Goal: Information Seeking & Learning: Learn about a topic

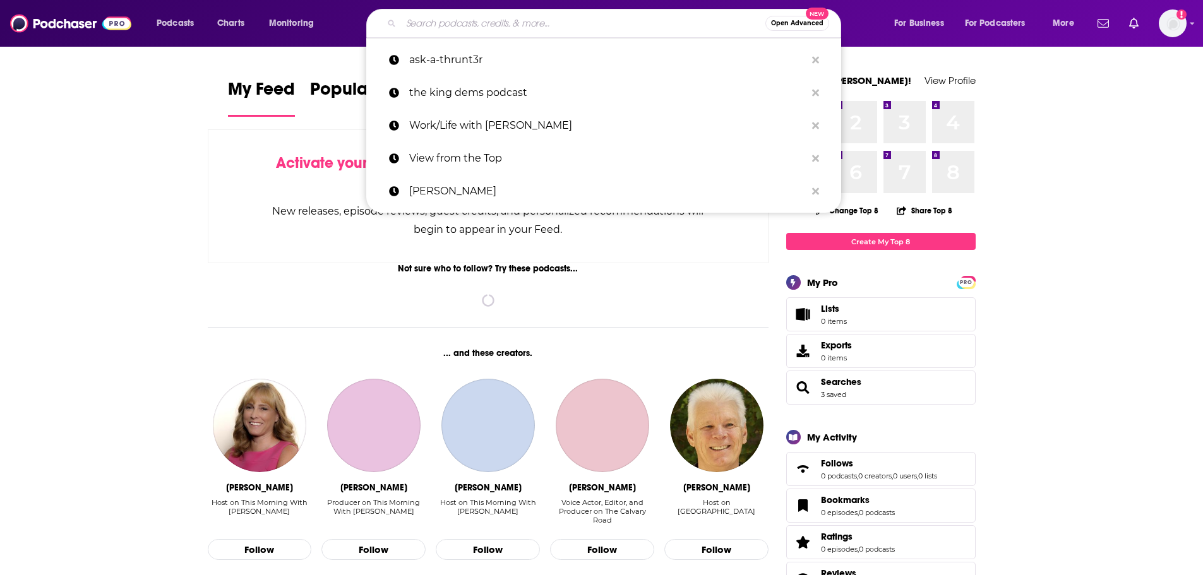
click at [487, 19] on input "Search podcasts, credits, & more..." at bounding box center [583, 23] width 364 height 20
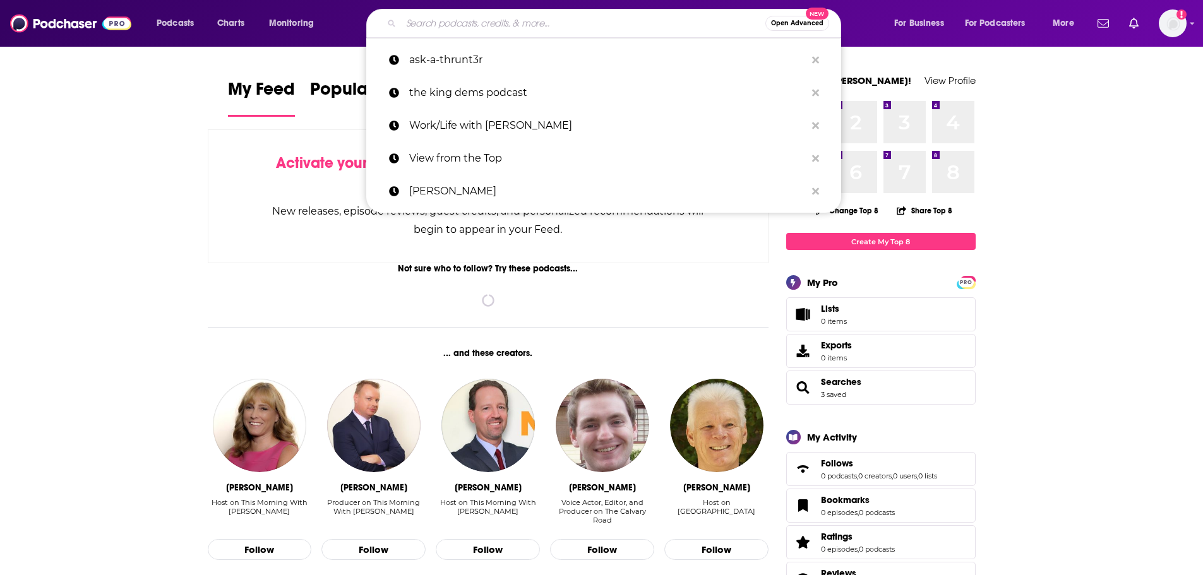
paste input "THE SOFTWARE LEADERS UNCENSORED PODCAST"
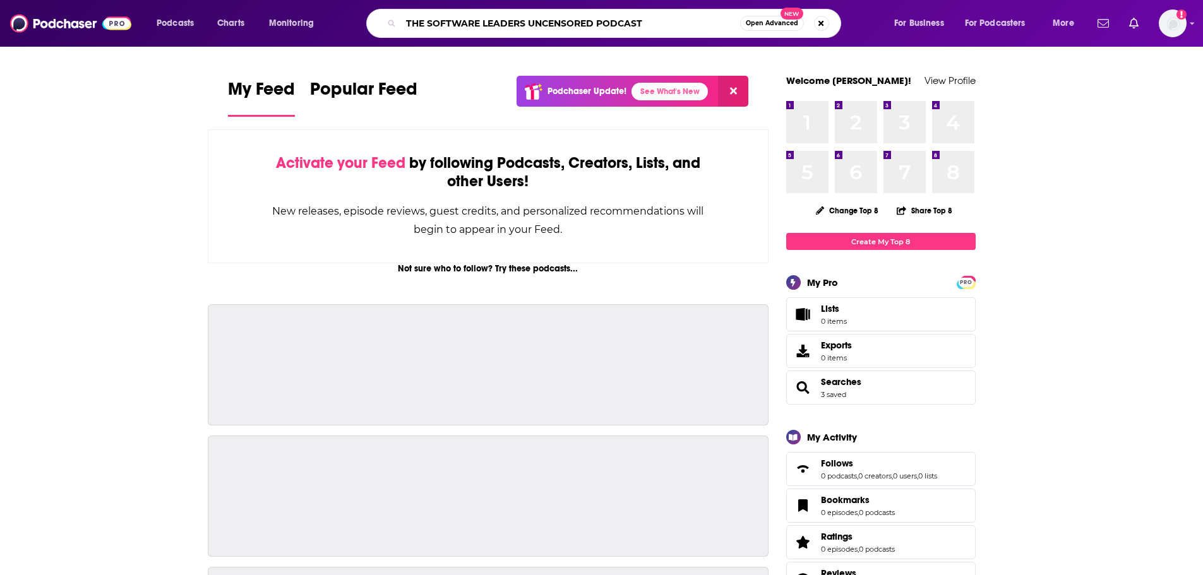
type input "THE SOFTWARE LEADERS UNCENSORED PODCAST"
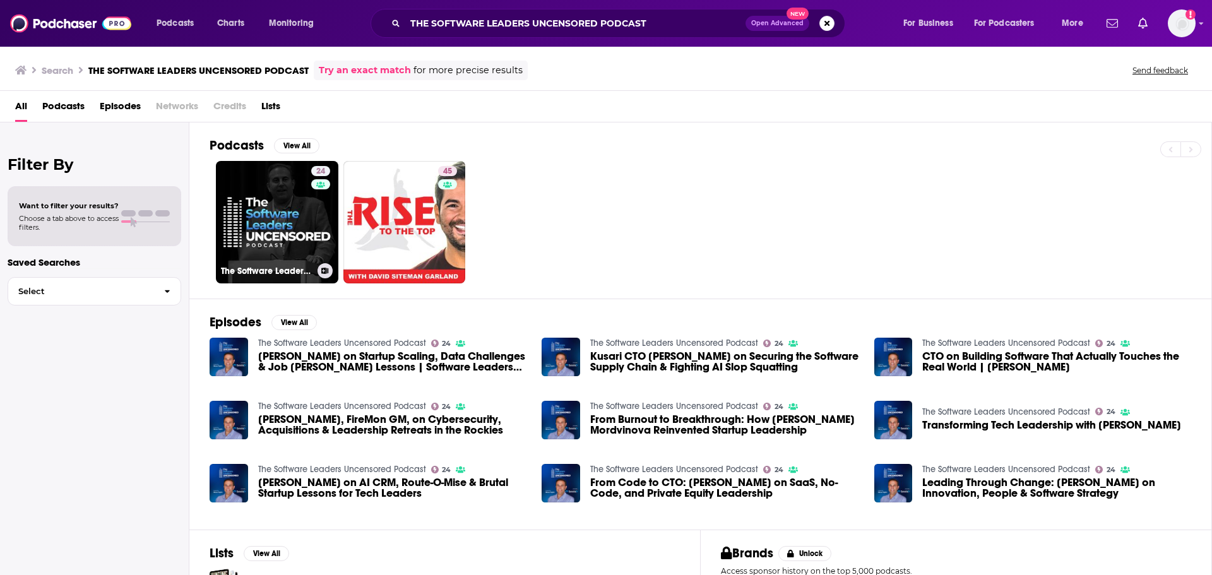
click at [254, 210] on link "24 The Software Leaders Uncensored Podcast" at bounding box center [277, 222] width 122 height 122
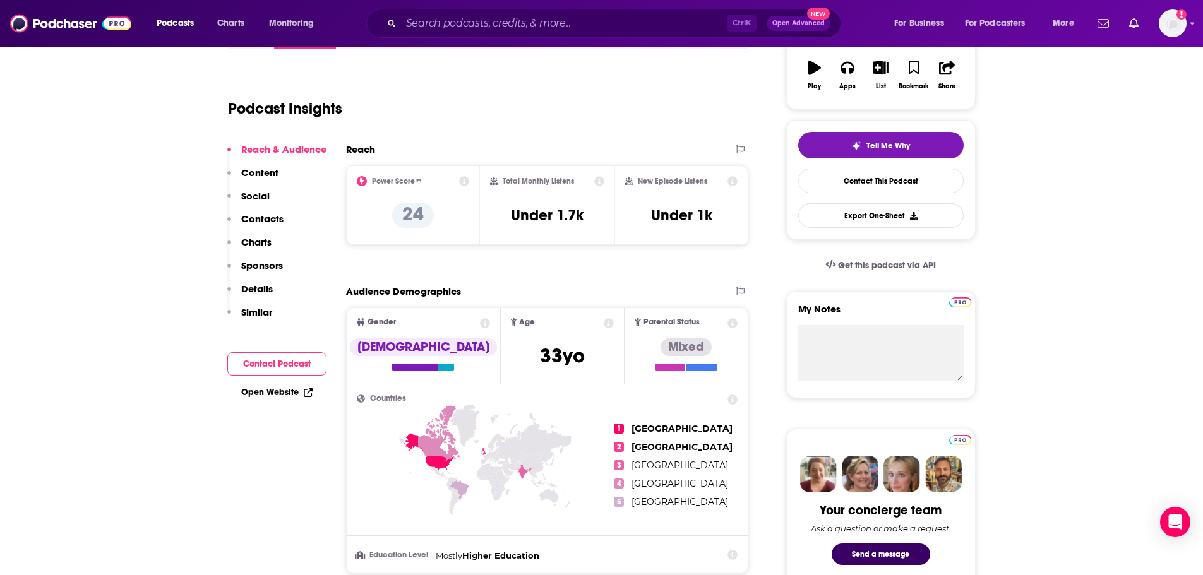
scroll to position [189, 0]
